Goal: Find specific page/section: Find specific page/section

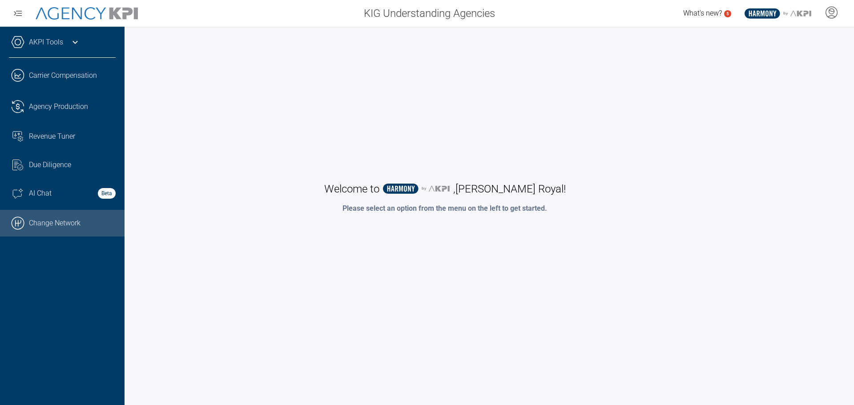
click at [58, 223] on link ".cls-1{fill:none;stroke:#000;stroke-linecap:round;stroke-linejoin:round;stroke-…" at bounding box center [62, 223] width 125 height 27
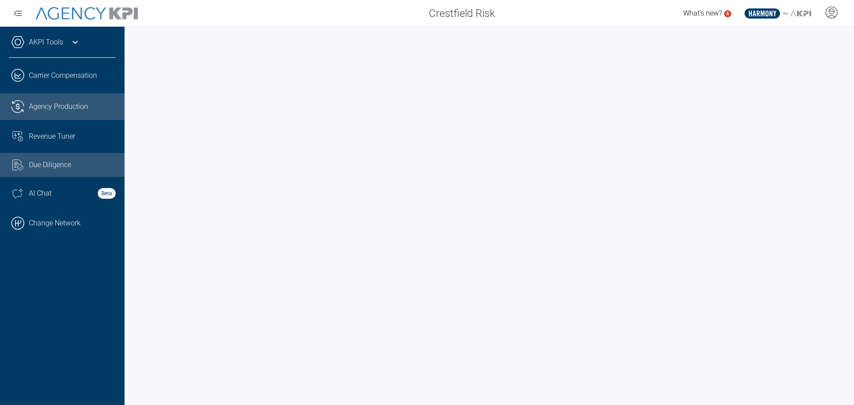
click at [78, 104] on span "Agency Production" at bounding box center [58, 106] width 59 height 11
click at [61, 102] on span "Agency Production" at bounding box center [58, 106] width 59 height 11
